Goal: Task Accomplishment & Management: Use online tool/utility

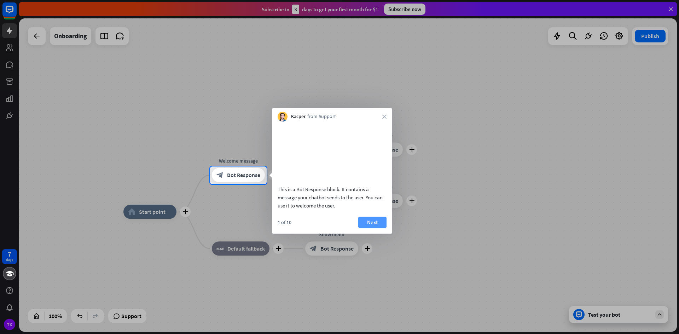
click at [372, 228] on button "Next" at bounding box center [372, 222] width 28 height 11
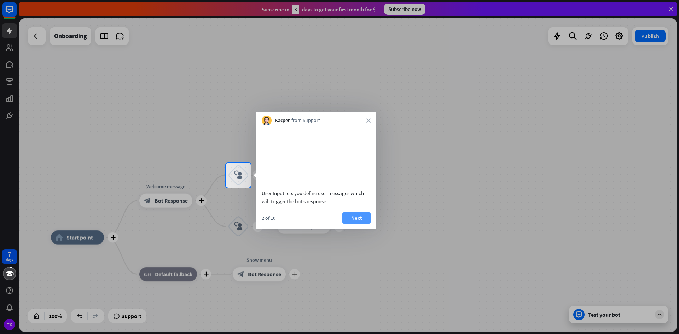
click at [362, 224] on button "Next" at bounding box center [356, 218] width 28 height 11
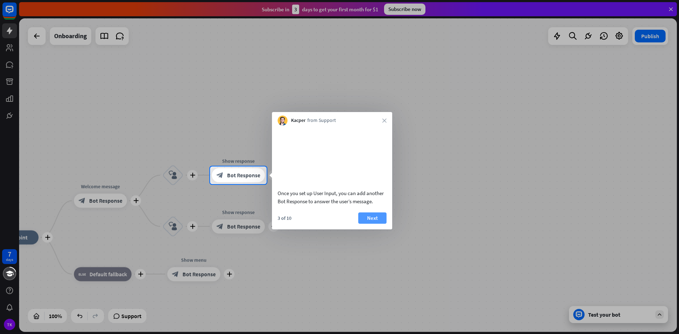
click at [372, 224] on button "Next" at bounding box center [372, 218] width 28 height 11
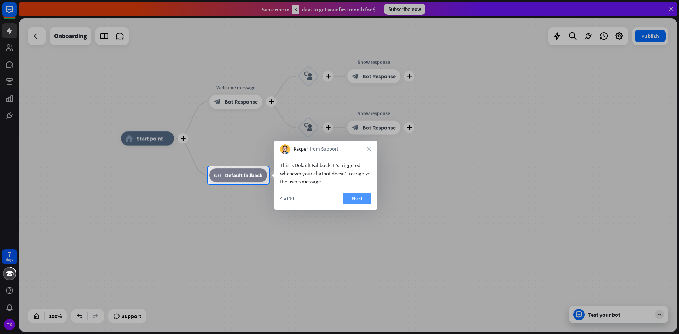
click at [360, 201] on button "Next" at bounding box center [357, 198] width 28 height 11
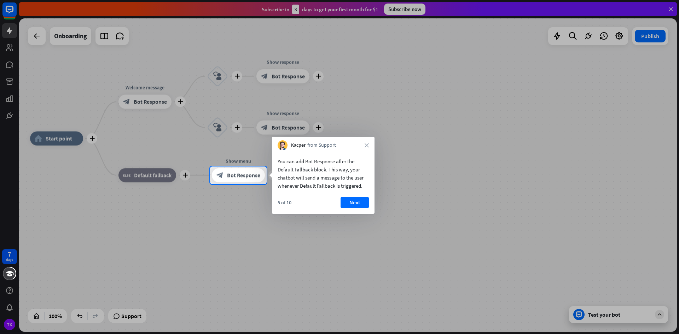
click at [360, 201] on button "Next" at bounding box center [355, 202] width 28 height 11
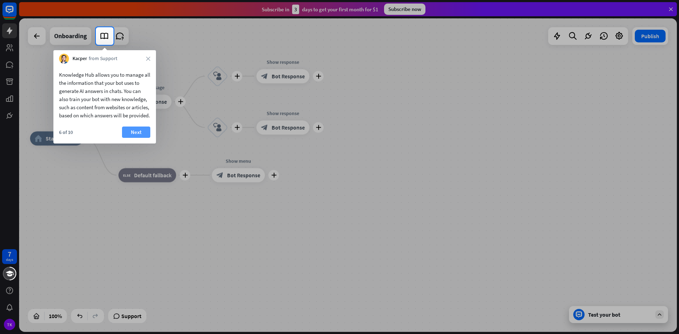
click at [140, 138] on button "Next" at bounding box center [136, 132] width 28 height 11
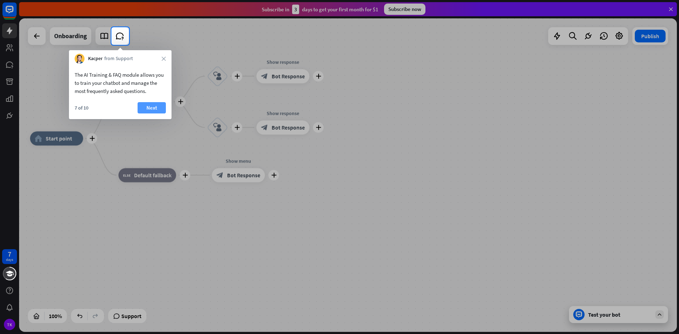
click at [151, 106] on button "Next" at bounding box center [152, 107] width 28 height 11
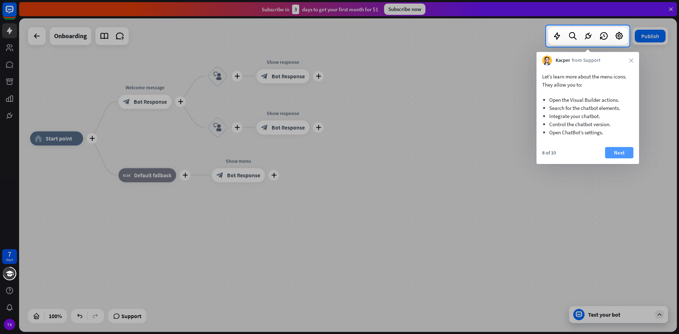
click at [620, 150] on button "Next" at bounding box center [619, 152] width 28 height 11
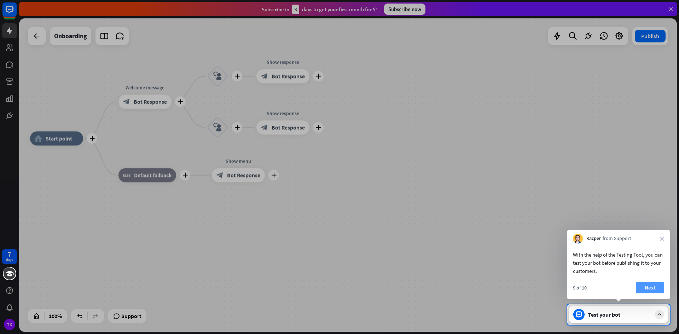
click at [648, 285] on button "Next" at bounding box center [650, 287] width 28 height 11
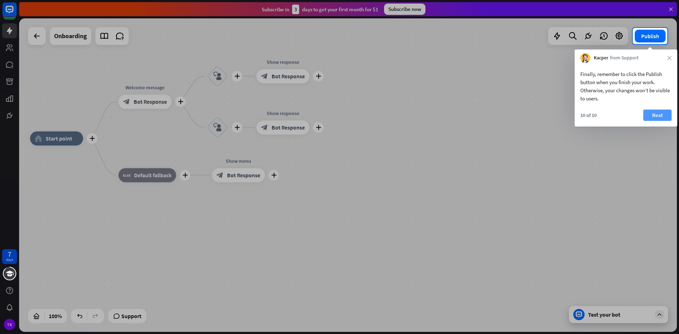
click at [659, 112] on button "Next" at bounding box center [657, 115] width 28 height 11
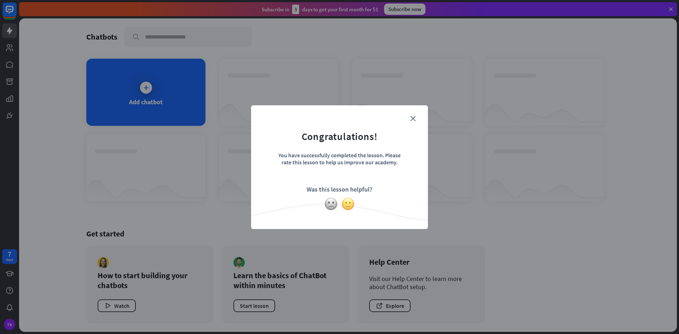
click at [347, 203] on img at bounding box center [347, 203] width 13 height 13
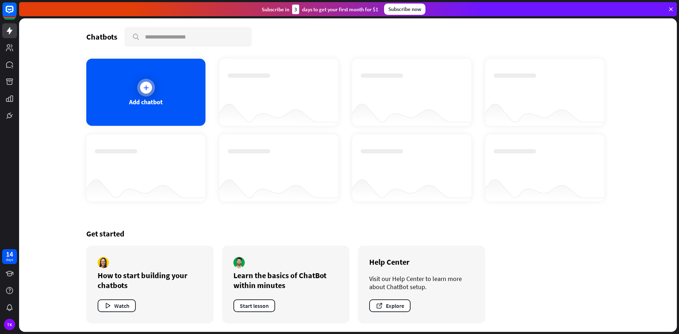
click at [145, 88] on icon at bounding box center [146, 87] width 7 height 7
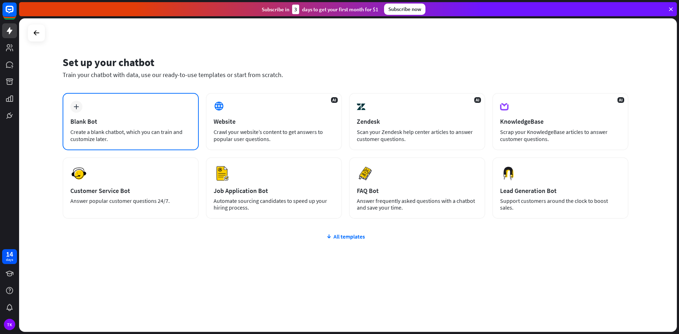
click at [87, 114] on div "plus Blank Bot Create a blank chatbot, which you can train and customize later." at bounding box center [131, 121] width 136 height 57
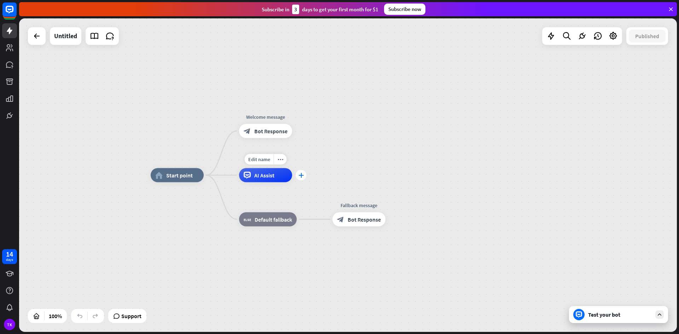
click at [301, 180] on div "plus" at bounding box center [301, 175] width 11 height 11
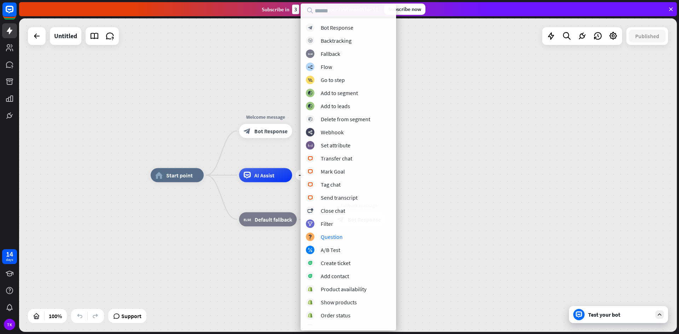
click at [445, 192] on div "home_2 Start point Welcome message block_bot_response Bot Response plus AI Assi…" at bounding box center [480, 332] width 658 height 314
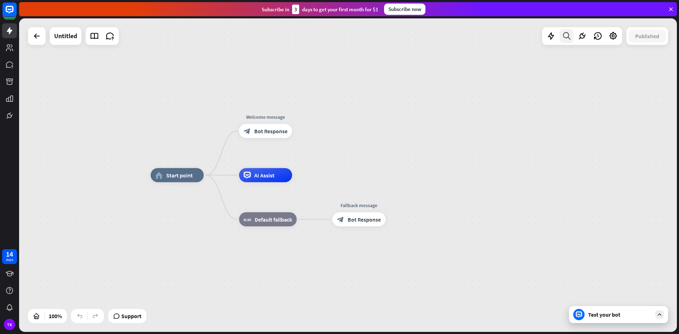
click at [565, 37] on icon at bounding box center [567, 35] width 10 height 9
click at [598, 310] on div "search close" at bounding box center [590, 186] width 156 height 273
click at [640, 321] on div "search close" at bounding box center [590, 186] width 156 height 273
click at [660, 316] on div "search close" at bounding box center [590, 186] width 156 height 273
click at [658, 58] on icon "close" at bounding box center [659, 59] width 6 height 6
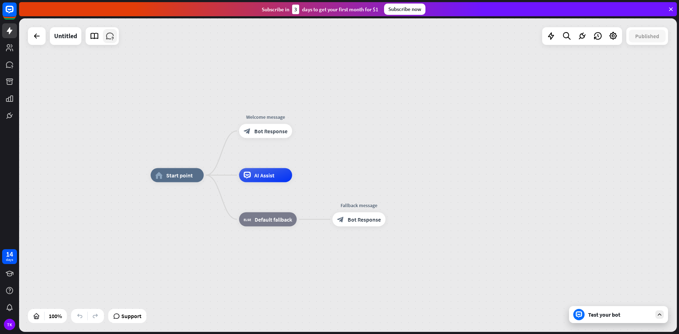
click at [109, 34] on icon at bounding box center [109, 35] width 9 height 9
click at [93, 37] on icon at bounding box center [94, 35] width 9 height 9
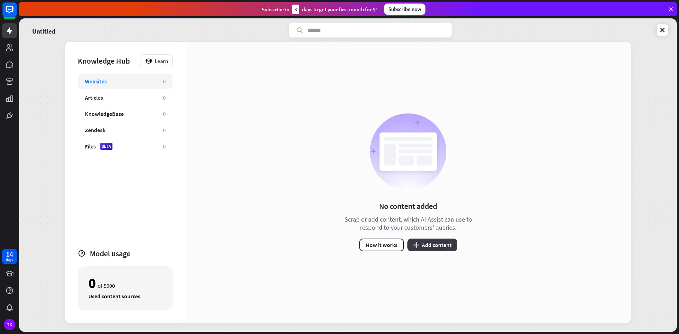
click at [416, 244] on icon "plus" at bounding box center [416, 245] width 6 height 6
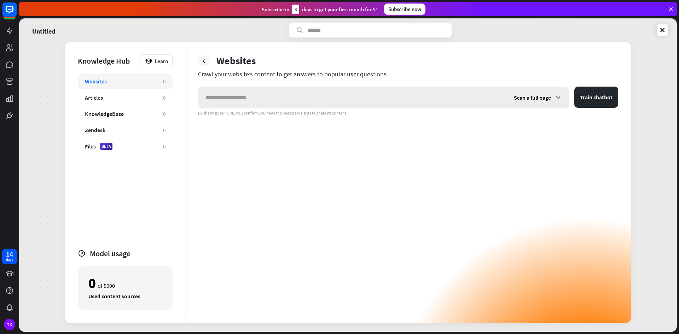
click at [557, 99] on icon at bounding box center [557, 97] width 7 height 7
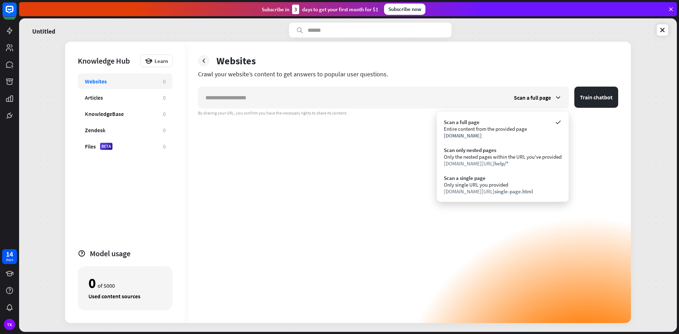
click at [308, 124] on div "Scan a full page Train chatbot By sharing your URL, you confirm you have the ne…" at bounding box center [408, 205] width 420 height 237
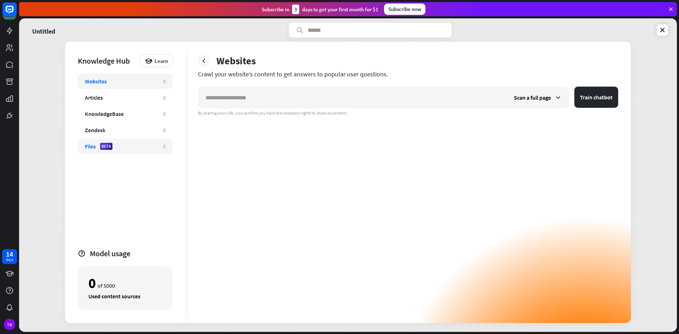
click at [134, 146] on div "Files BETA" at bounding box center [120, 146] width 71 height 7
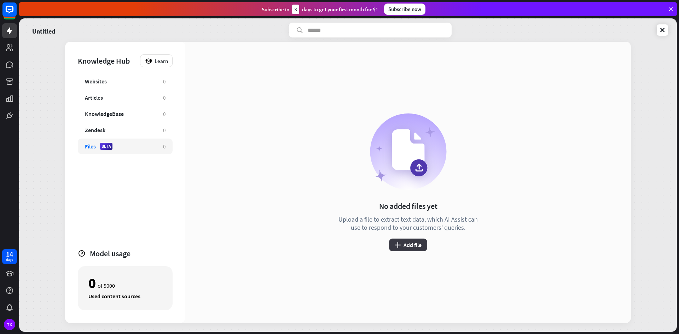
click at [405, 248] on button "plus Add file" at bounding box center [408, 245] width 38 height 13
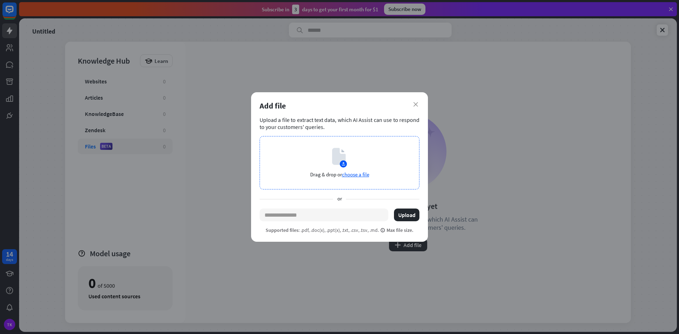
click at [362, 176] on span "choose a file" at bounding box center [355, 174] width 27 height 7
click at [417, 106] on icon "close" at bounding box center [415, 104] width 5 height 5
